Goal: Transaction & Acquisition: Purchase product/service

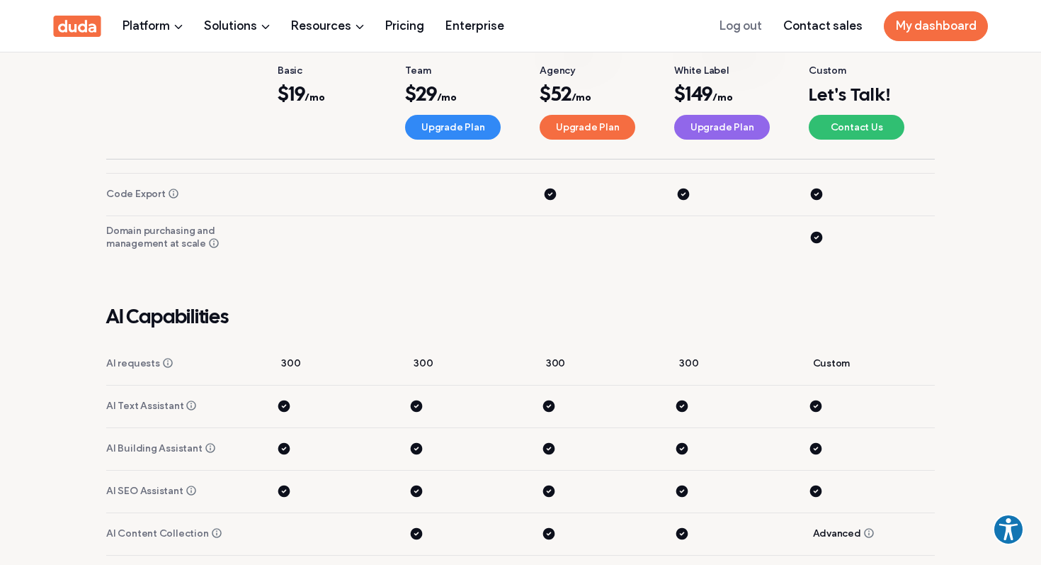
scroll to position [3548, 0]
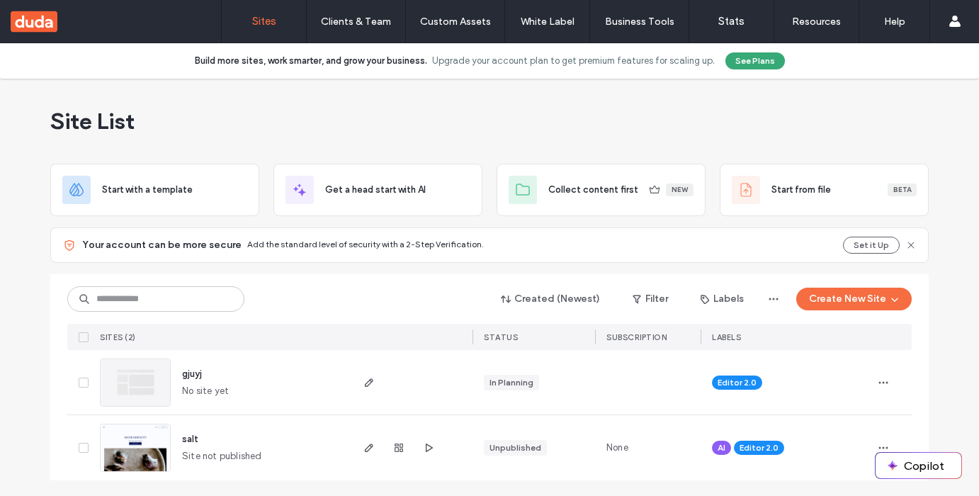
scroll to position [43, 0]
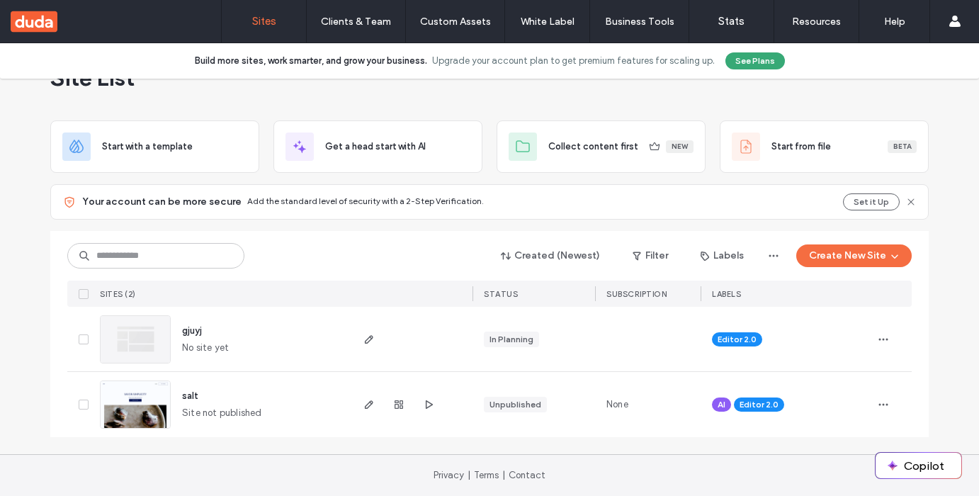
click at [188, 394] on span "salt" at bounding box center [190, 395] width 16 height 11
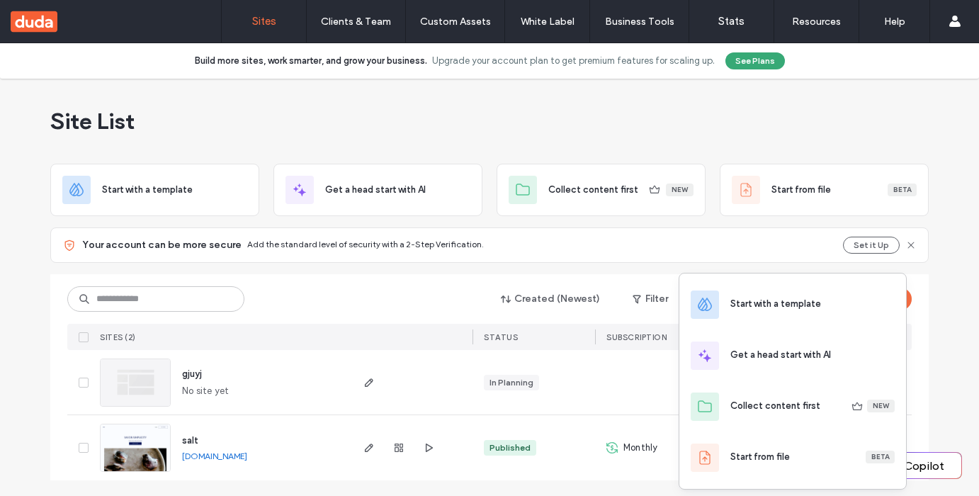
scroll to position [43, 0]
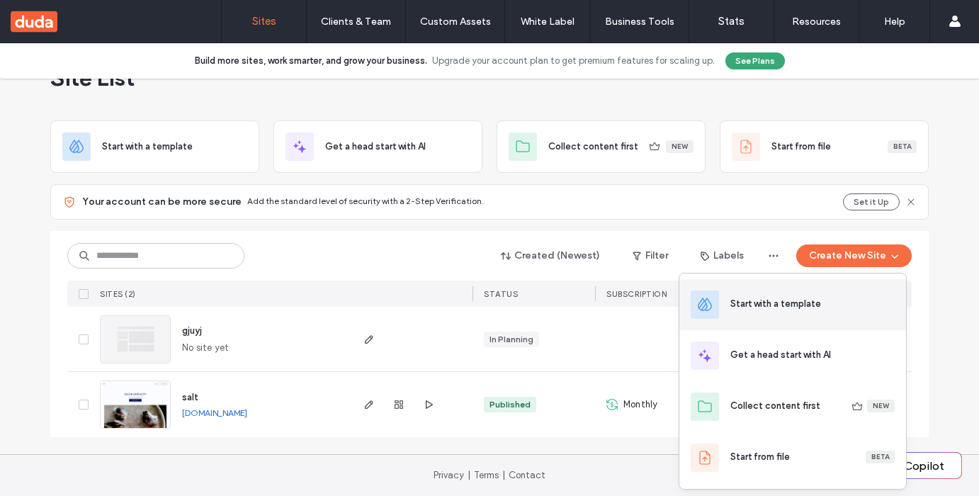
click at [761, 305] on div "Start with a template" at bounding box center [775, 304] width 91 height 14
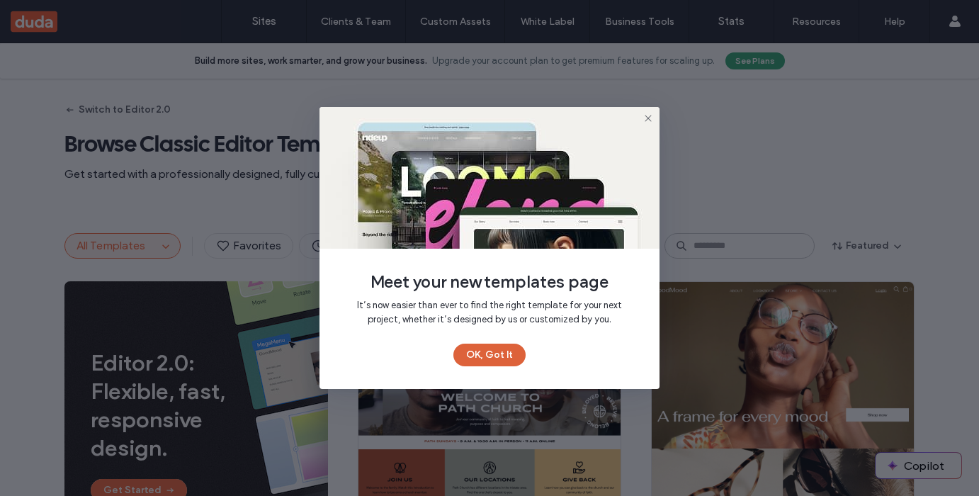
click at [509, 356] on button "OK, Got It" at bounding box center [489, 355] width 72 height 23
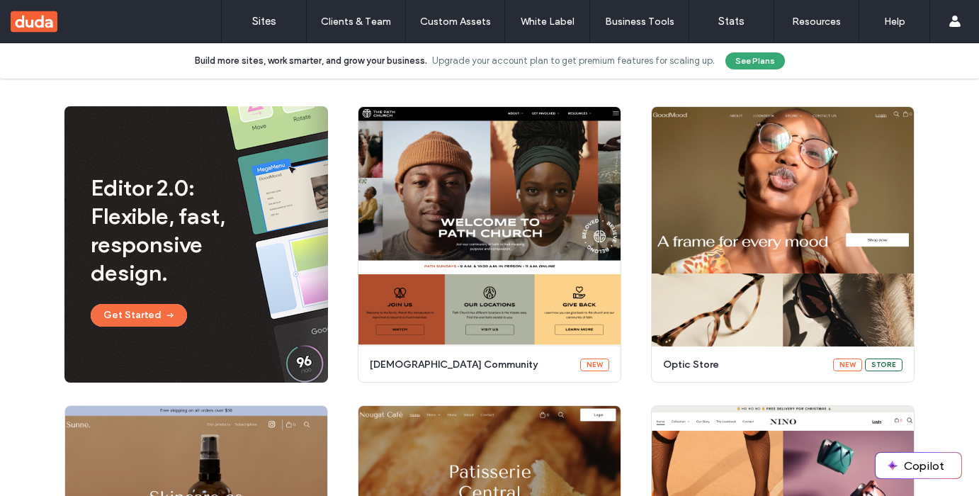
scroll to position [107, 0]
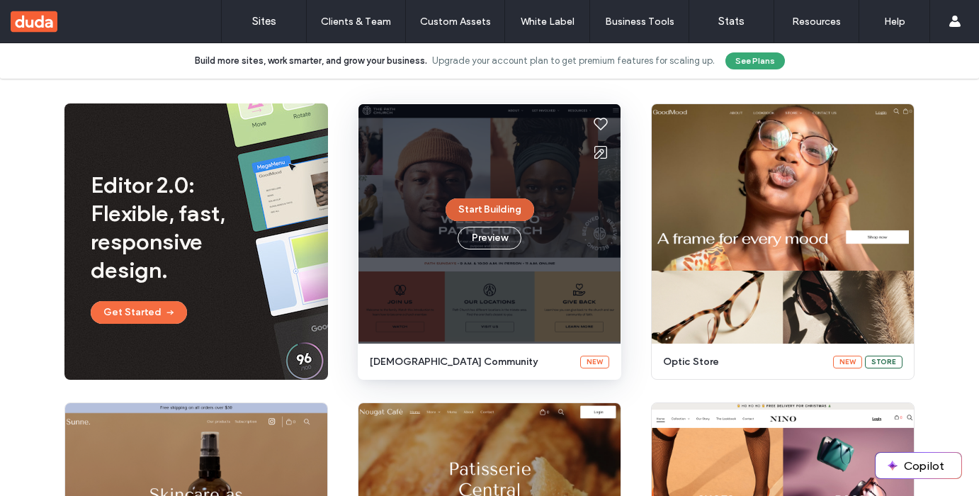
click at [504, 212] on button "Start Building" at bounding box center [490, 209] width 89 height 23
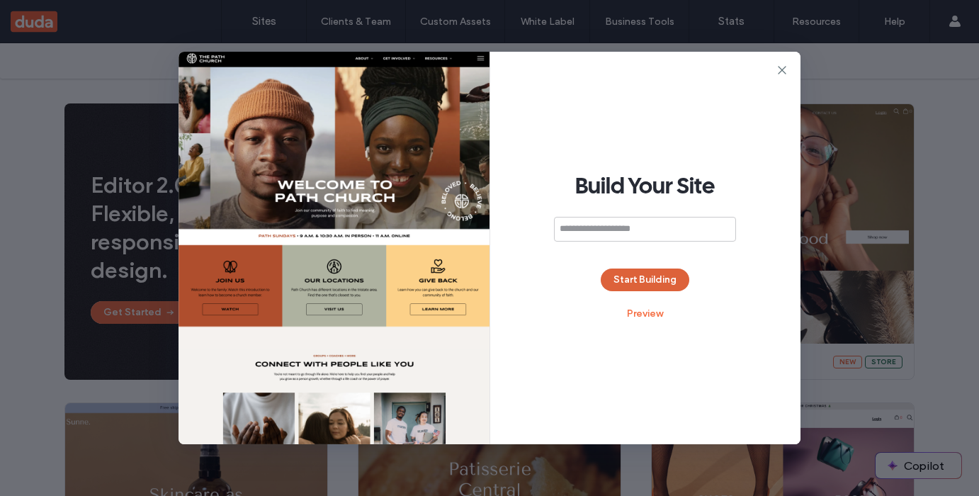
click at [638, 275] on button "Start Building" at bounding box center [645, 279] width 89 height 23
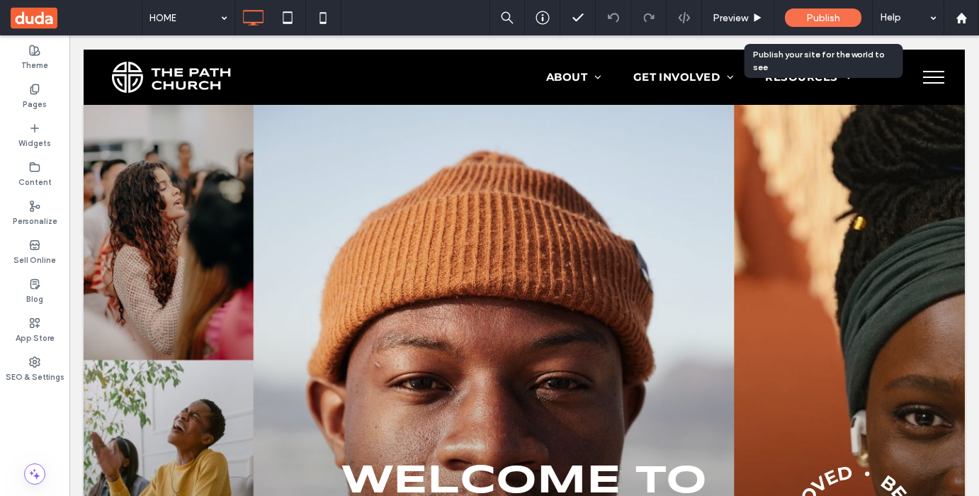
click at [834, 13] on span "Publish" at bounding box center [823, 18] width 34 height 12
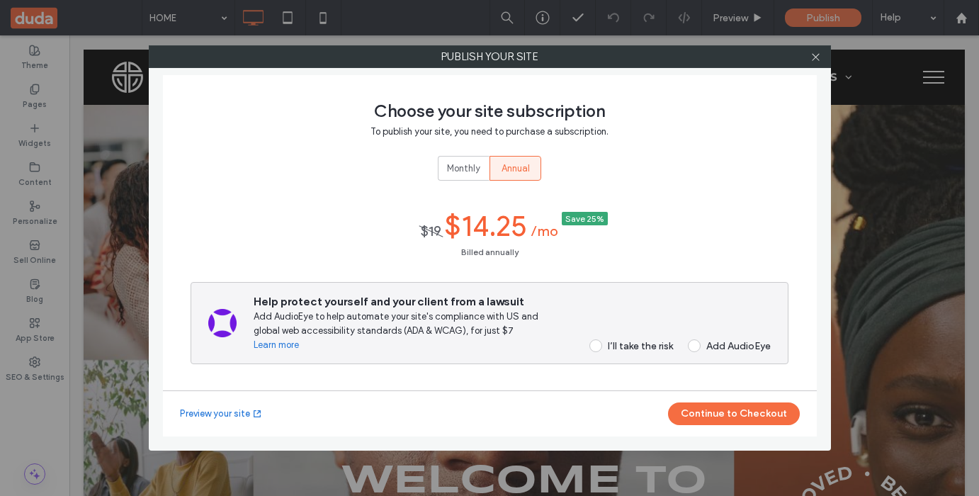
click at [716, 348] on div "Add AudioEye" at bounding box center [738, 346] width 64 height 12
click at [752, 419] on button "Continue to Checkout" at bounding box center [734, 413] width 132 height 23
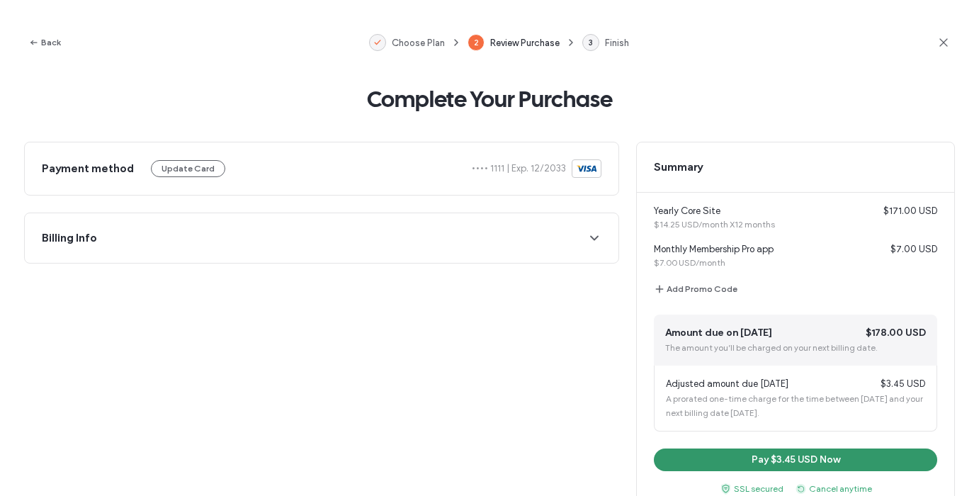
click at [750, 460] on button "Pay $3.45 USD Now" at bounding box center [795, 459] width 283 height 23
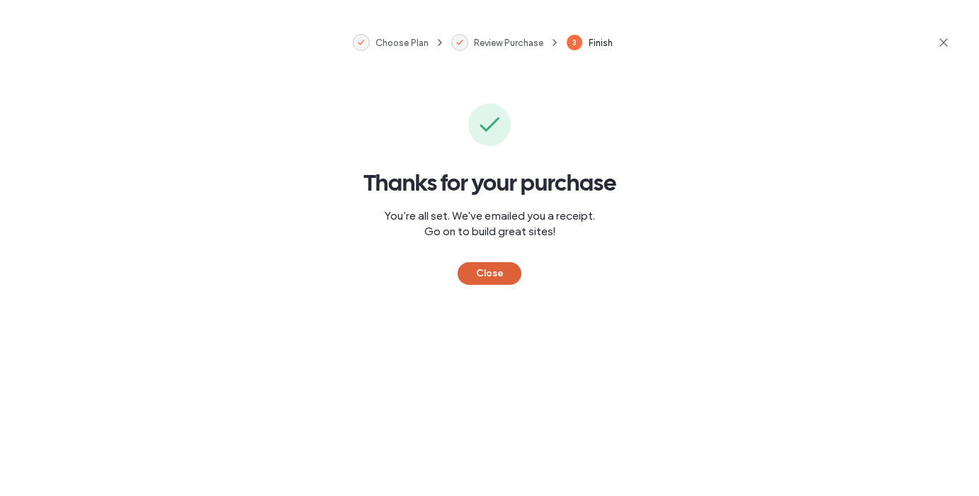
click at [484, 272] on button "Close" at bounding box center [490, 273] width 64 height 23
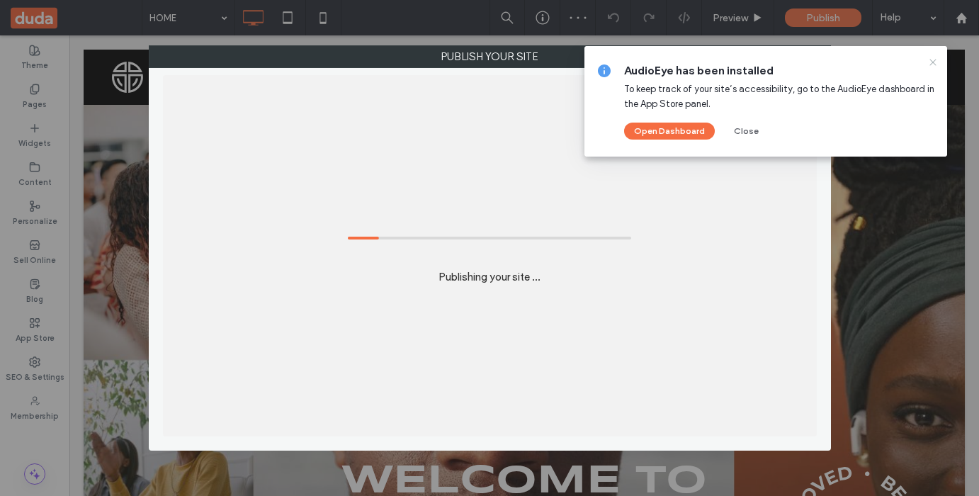
click at [934, 59] on icon at bounding box center [932, 62] width 11 height 11
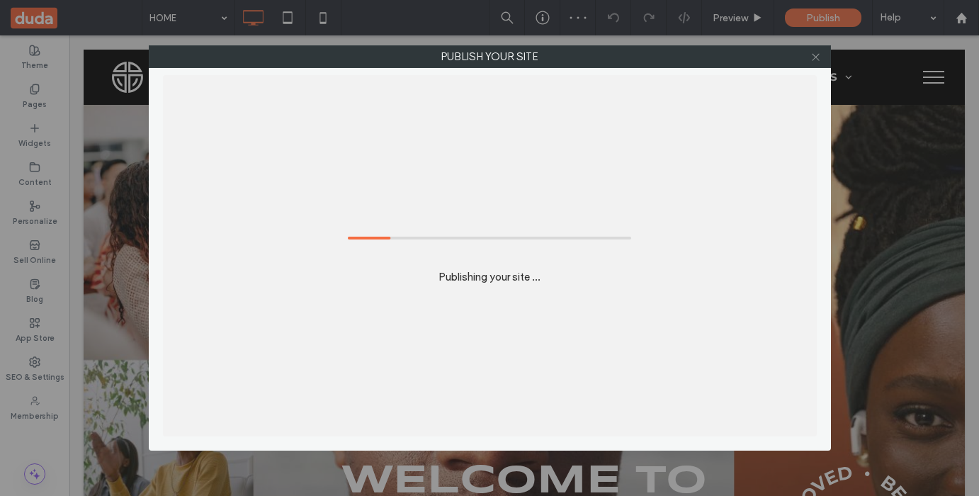
click at [815, 52] on icon at bounding box center [815, 57] width 11 height 11
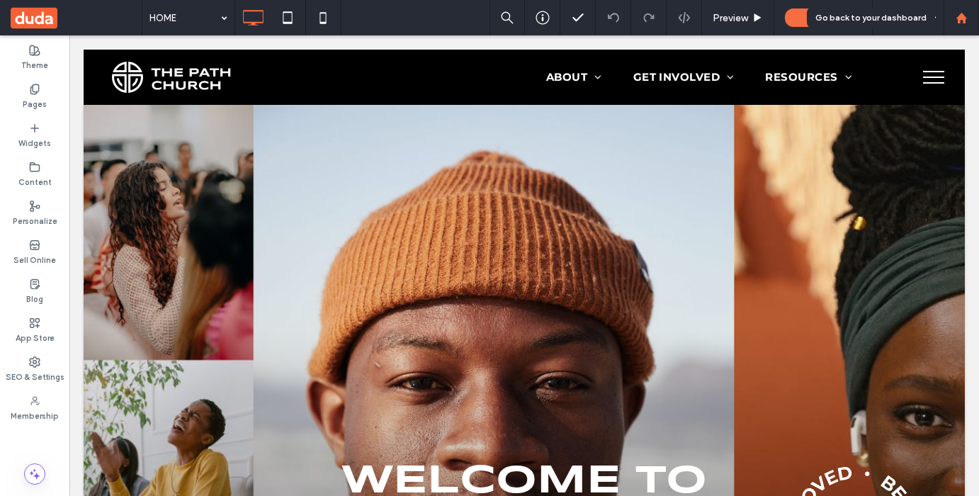
click at [967, 16] on icon at bounding box center [961, 18] width 12 height 12
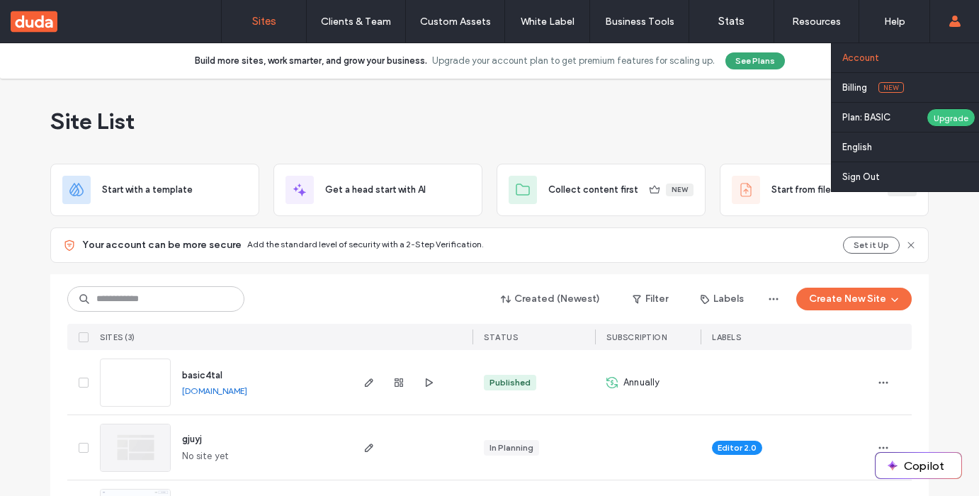
click at [861, 47] on link "Account" at bounding box center [910, 57] width 137 height 29
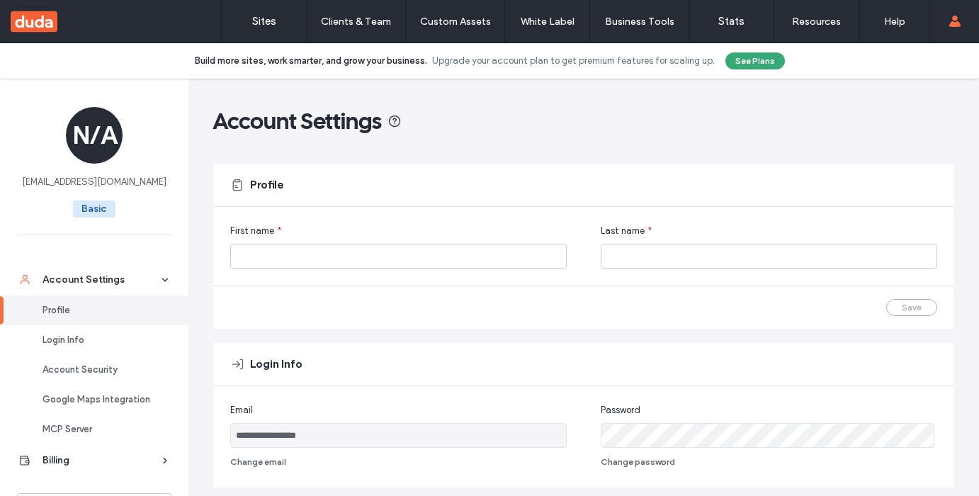
click at [259, 436] on input "**********" at bounding box center [398, 435] width 336 height 25
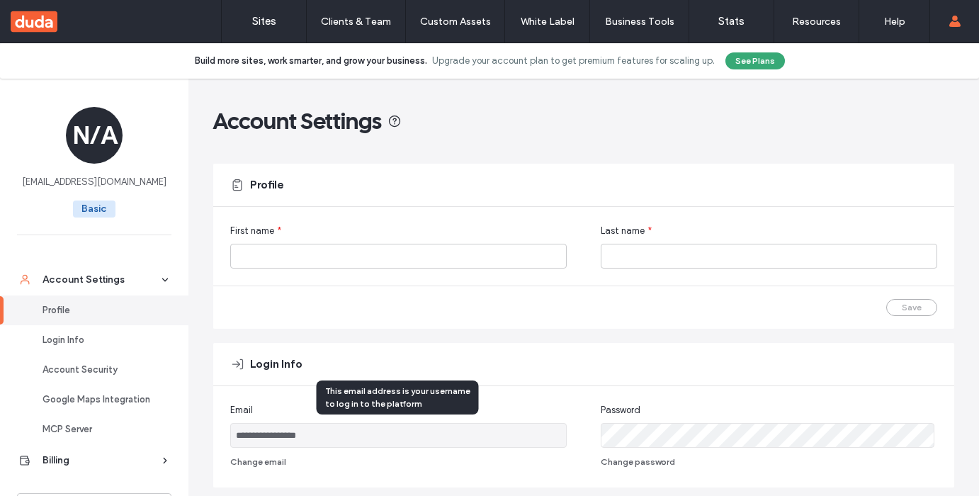
click at [259, 436] on input "**********" at bounding box center [398, 435] width 336 height 25
